Goal: Task Accomplishment & Management: Manage account settings

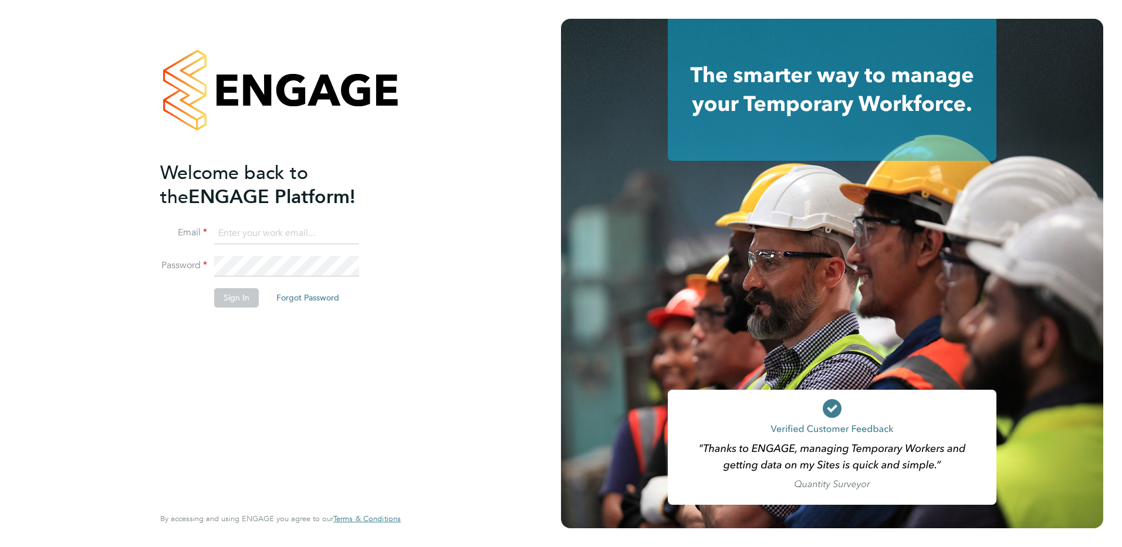
type input "allyx@rec-solutions.net"
click at [239, 303] on button "Sign In" at bounding box center [236, 297] width 45 height 19
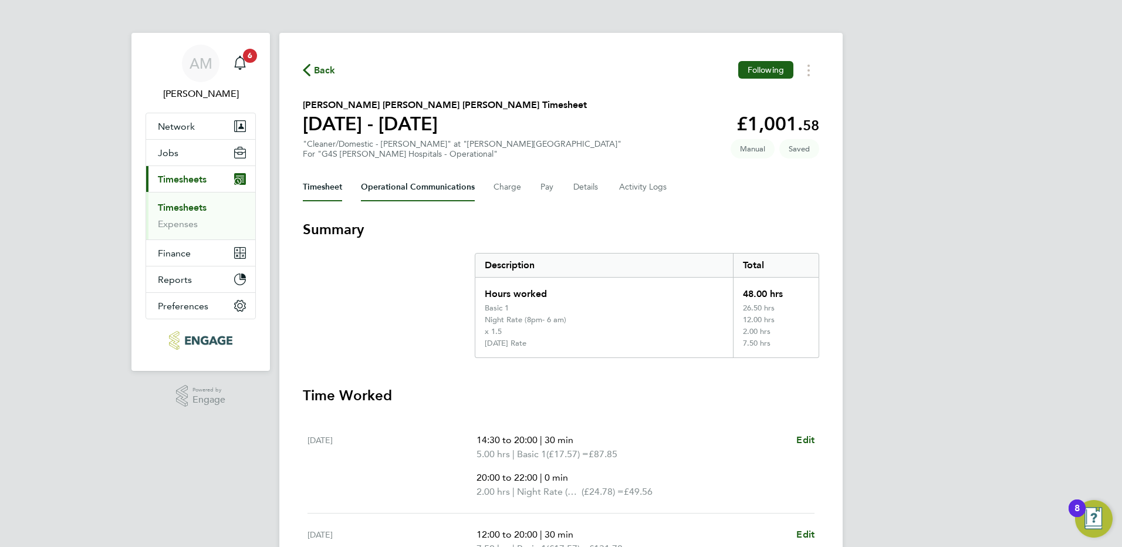
click at [405, 192] on Communications-tab "Operational Communications" at bounding box center [418, 187] width 114 height 28
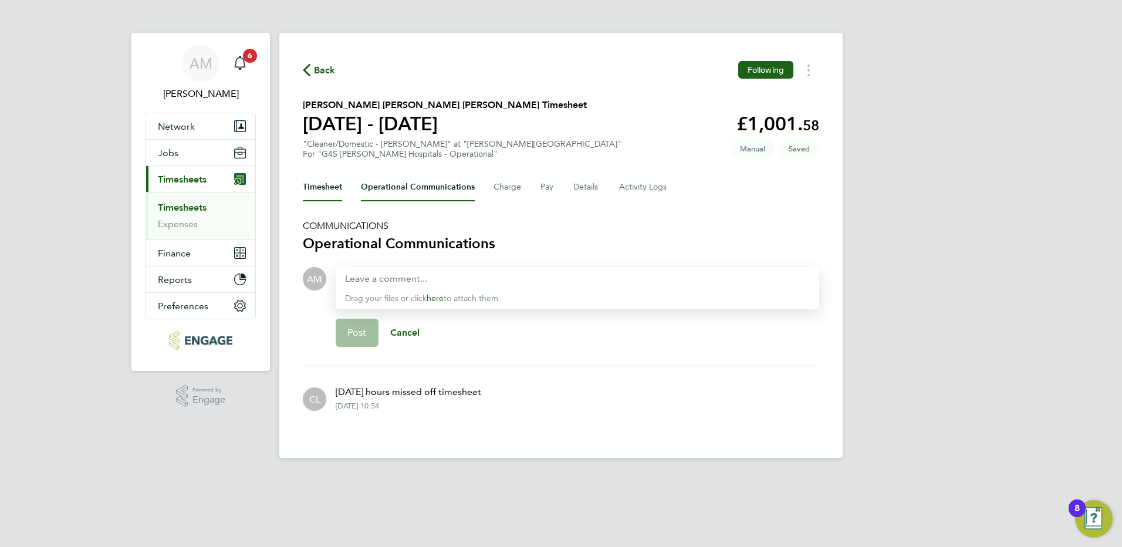
click at [336, 186] on button "Timesheet" at bounding box center [322, 187] width 39 height 28
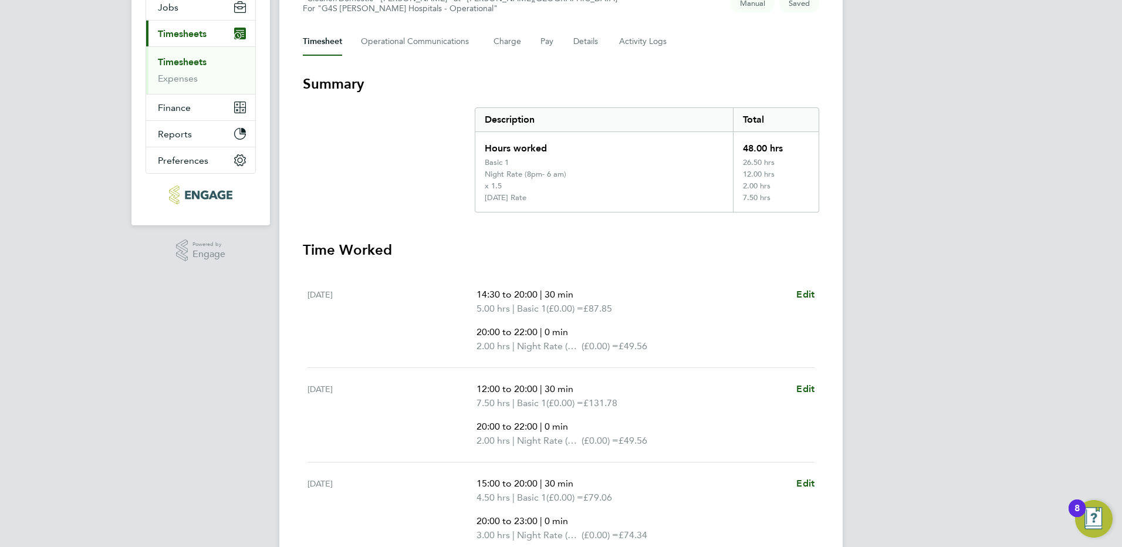
scroll to position [75, 0]
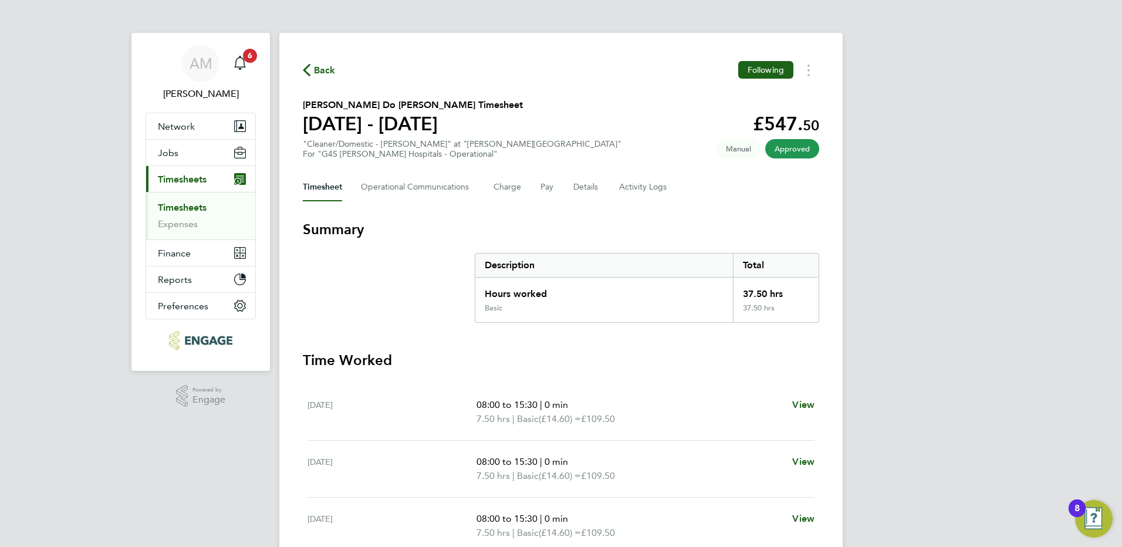
click at [203, 208] on link "Timesheets" at bounding box center [182, 207] width 49 height 11
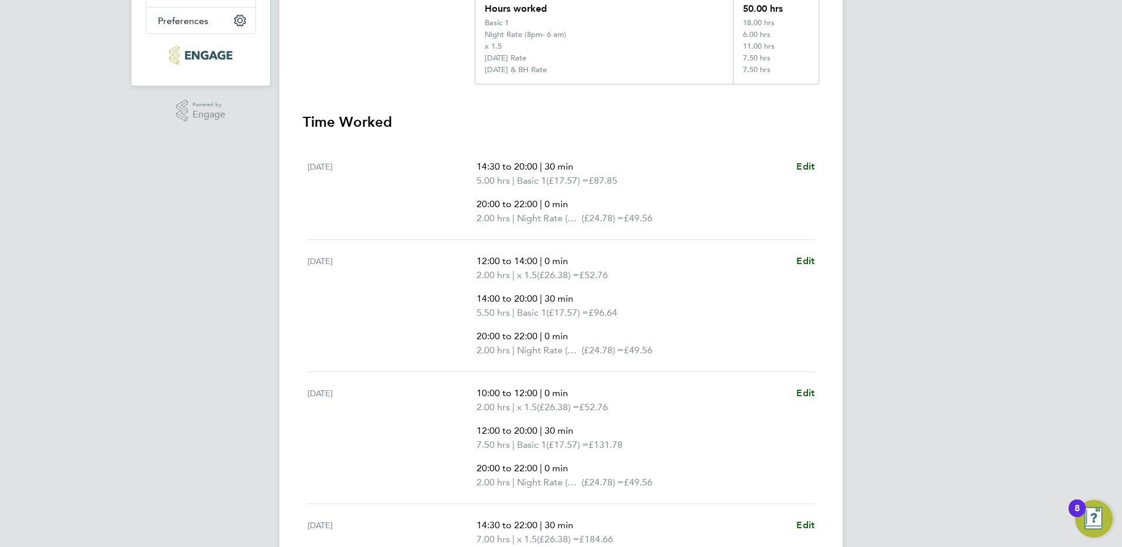
scroll to position [12, 0]
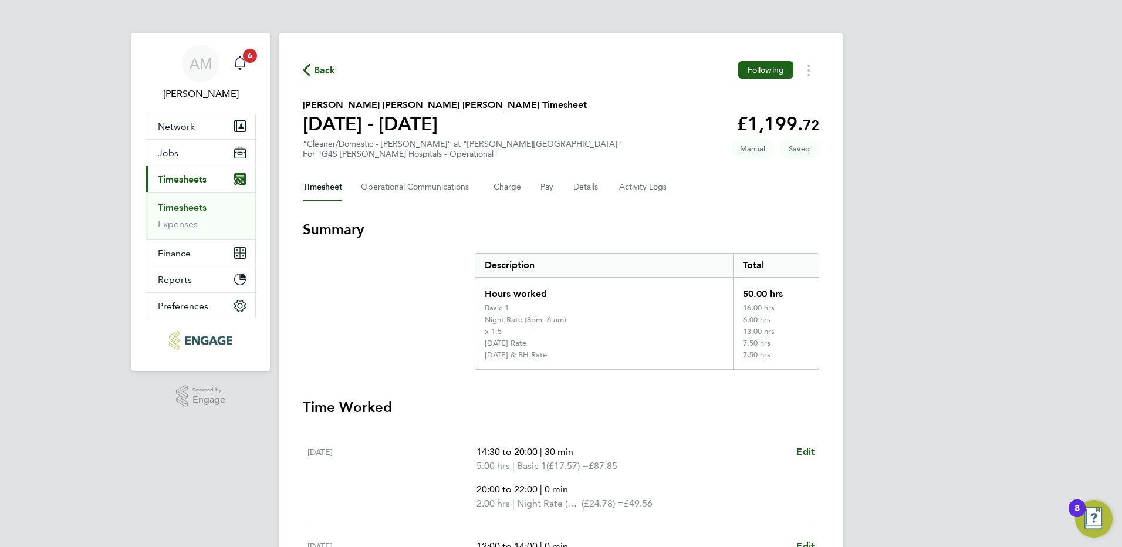
scroll to position [274, 0]
click at [403, 187] on Communications-tab "Operational Communications" at bounding box center [418, 187] width 114 height 28
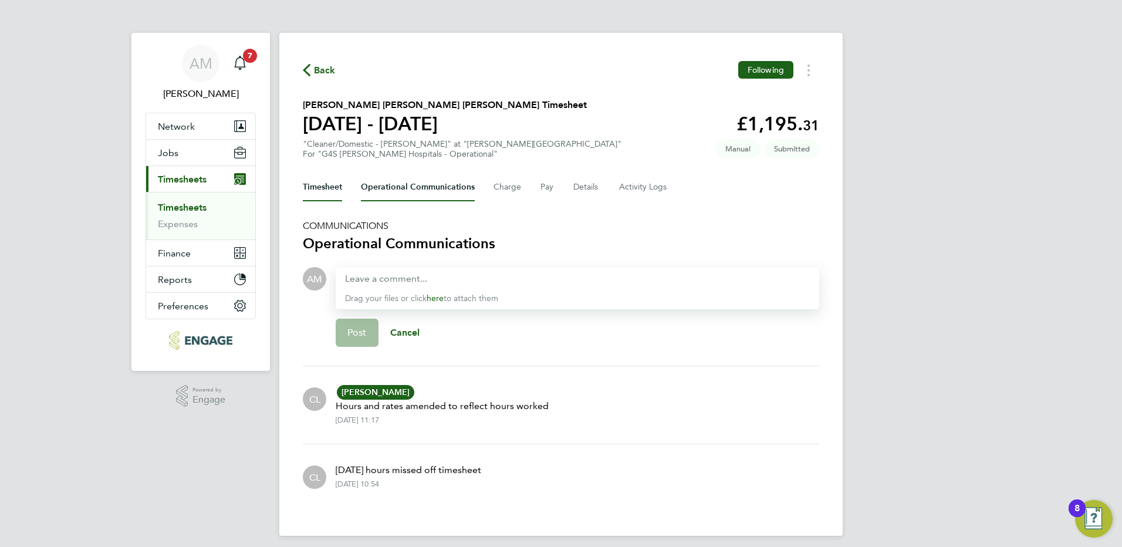
click at [323, 188] on button "Timesheet" at bounding box center [322, 187] width 39 height 28
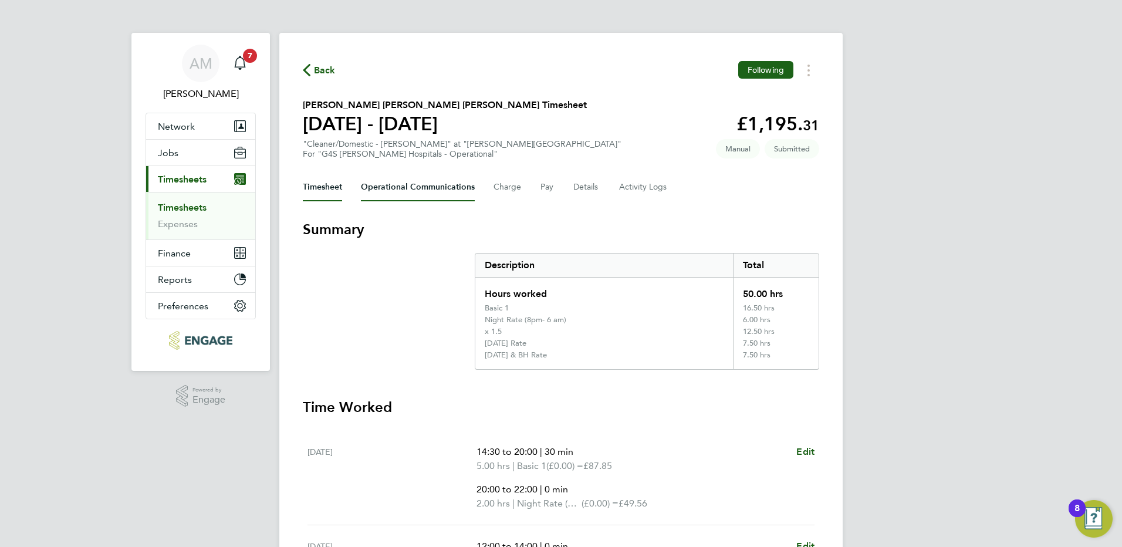
click at [429, 194] on Communications-tab "Operational Communications" at bounding box center [418, 187] width 114 height 28
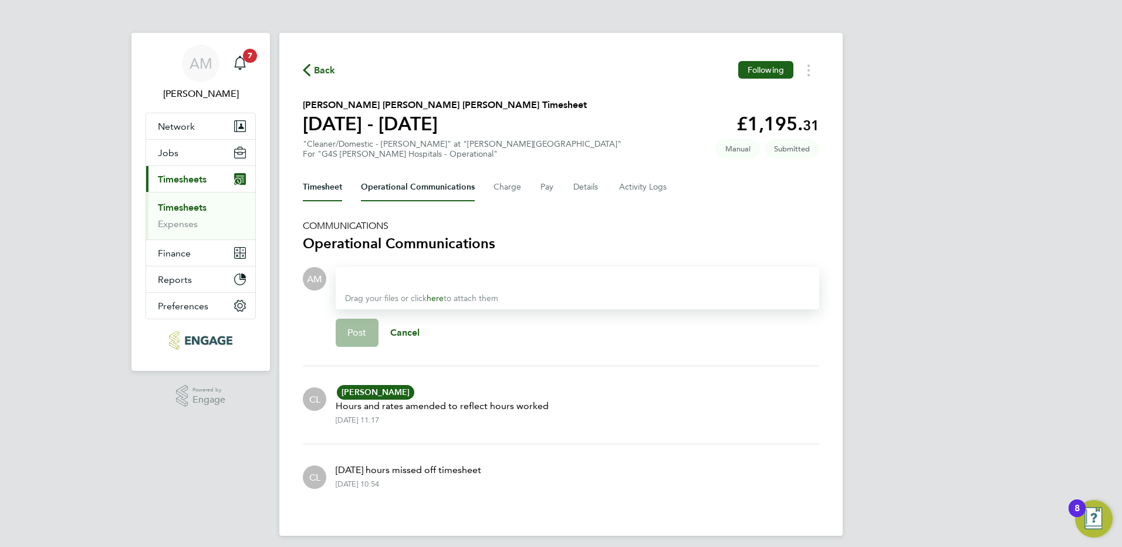
click at [325, 187] on button "Timesheet" at bounding box center [322, 187] width 39 height 28
